Goal: Navigation & Orientation: Find specific page/section

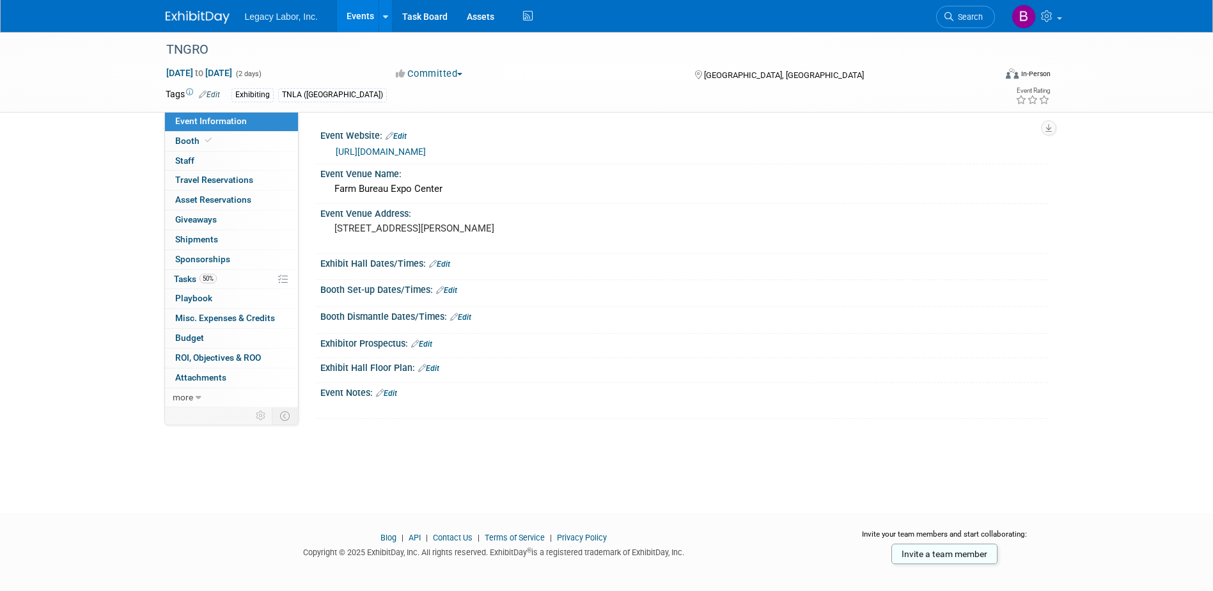
click at [358, 17] on link "Events" at bounding box center [360, 16] width 47 height 32
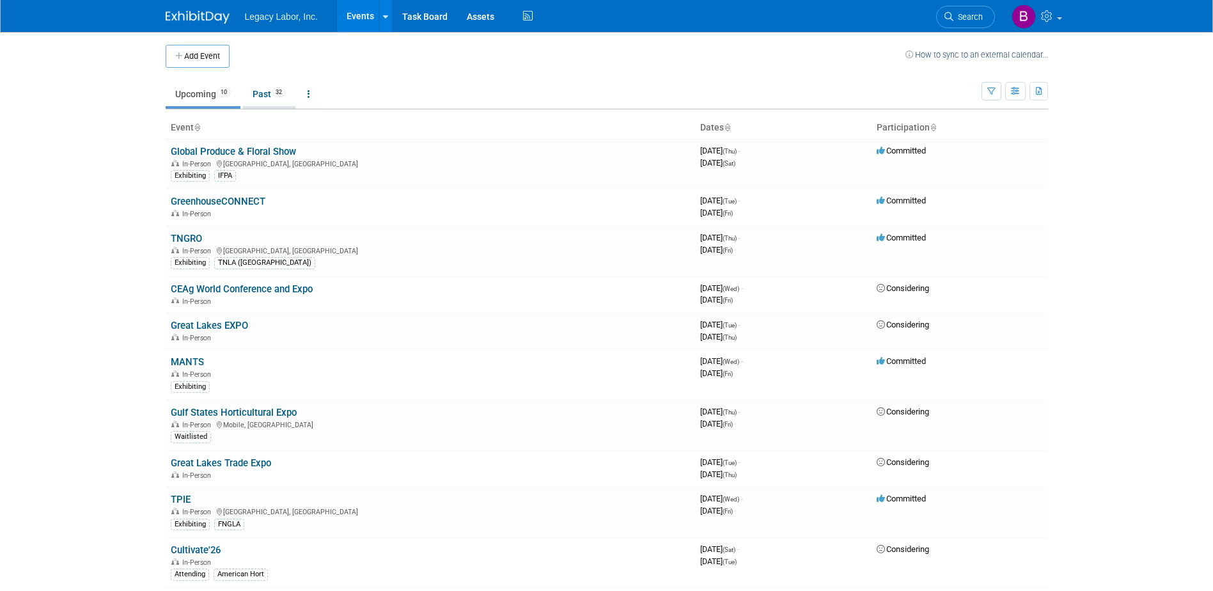
click at [261, 93] on link "Past 32" at bounding box center [269, 94] width 52 height 24
